Goal: Transaction & Acquisition: Purchase product/service

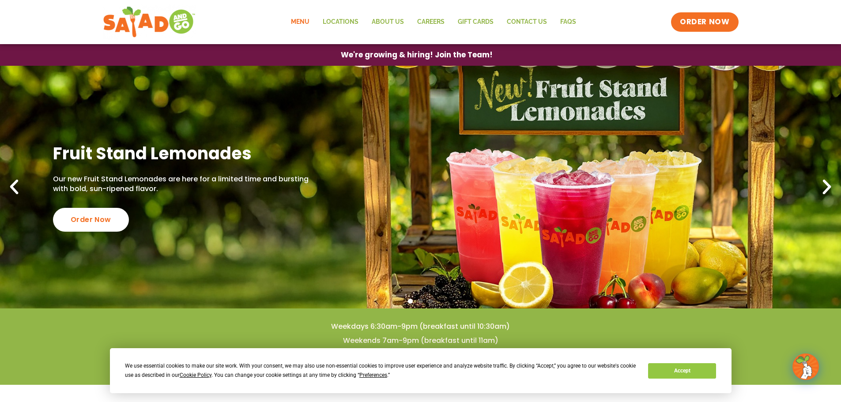
click at [296, 18] on link "Menu" at bounding box center [300, 22] width 32 height 20
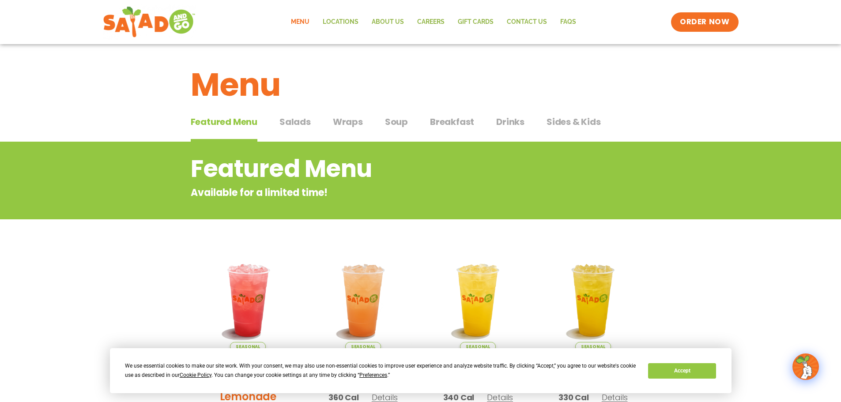
click at [292, 120] on span "Salads" at bounding box center [295, 121] width 31 height 13
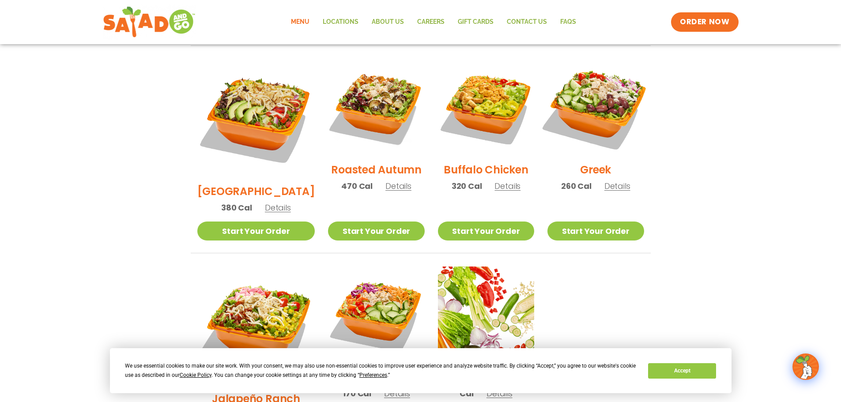
scroll to position [442, 0]
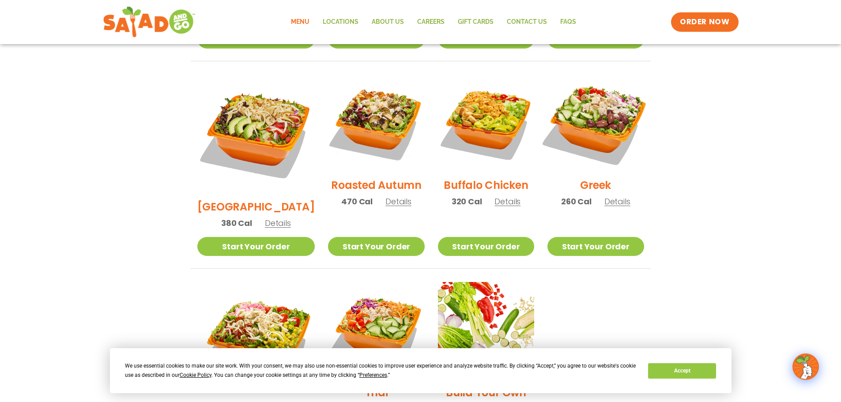
click at [600, 124] on img at bounding box center [595, 122] width 113 height 113
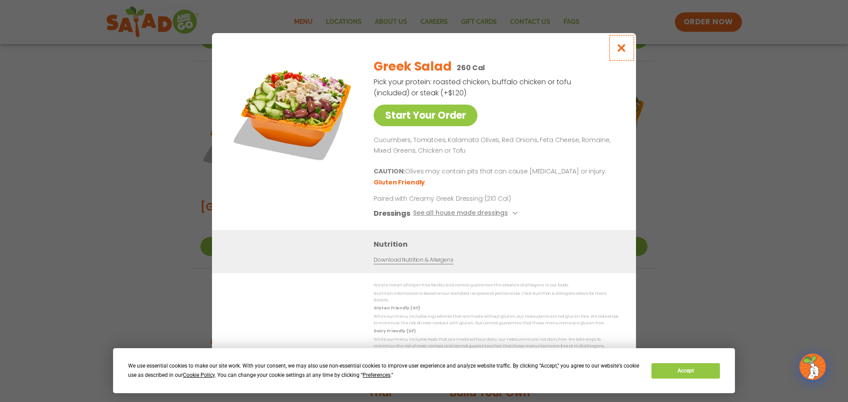
click at [622, 53] on icon "Close modal" at bounding box center [621, 47] width 11 height 9
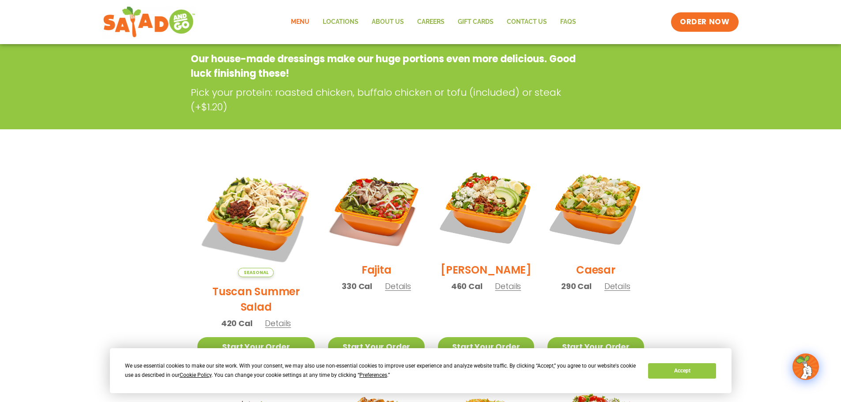
scroll to position [44, 0]
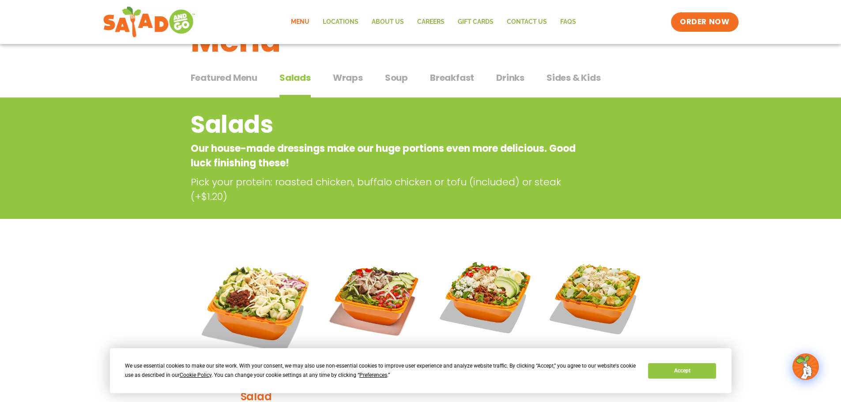
click at [340, 77] on span "Wraps" at bounding box center [348, 77] width 30 height 13
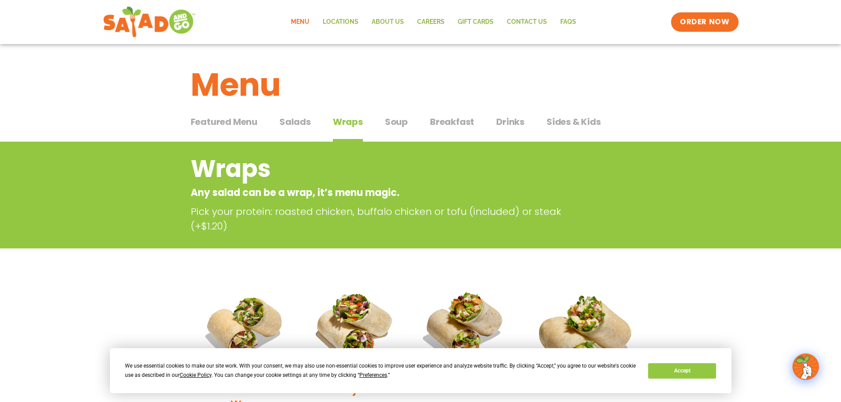
click at [397, 121] on span "Soup" at bounding box center [396, 121] width 23 height 13
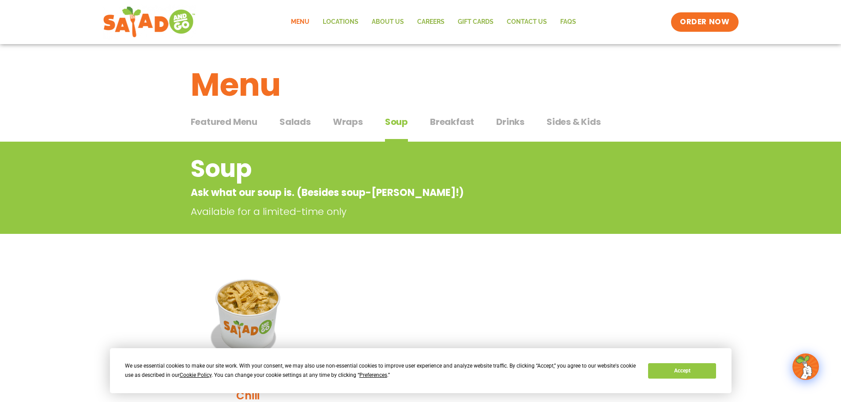
click at [292, 127] on span "Salads" at bounding box center [295, 121] width 31 height 13
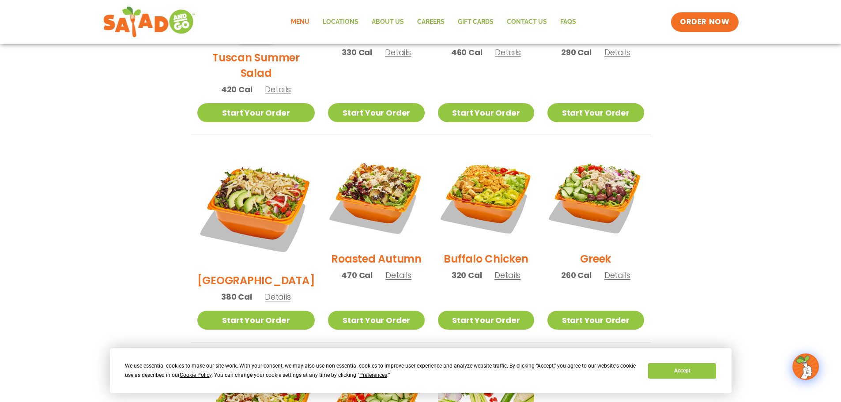
scroll to position [398, 0]
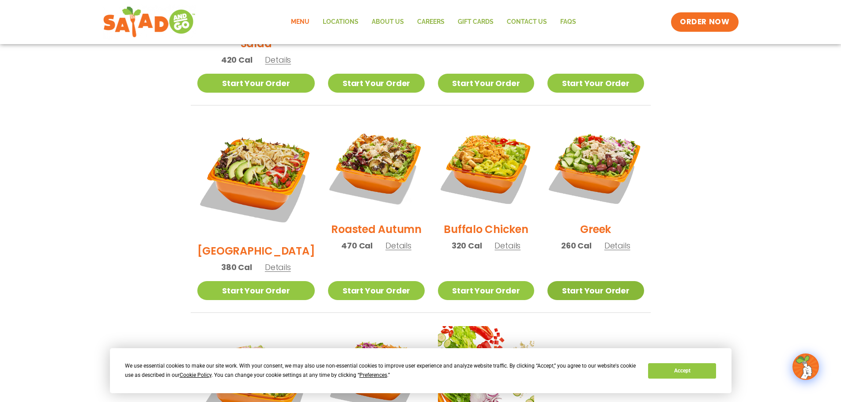
click at [578, 281] on link "Start Your Order" at bounding box center [596, 290] width 96 height 19
